Goal: Check status

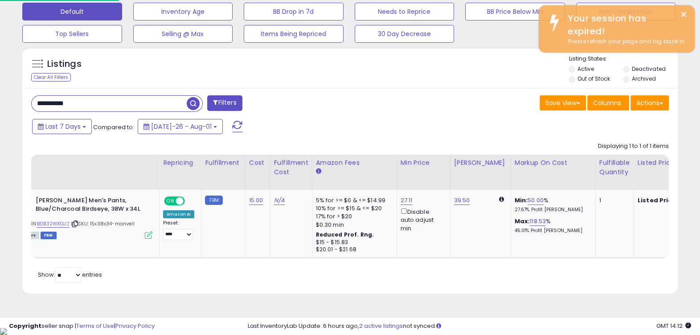
scroll to position [0, 38]
